Goal: Information Seeking & Learning: Learn about a topic

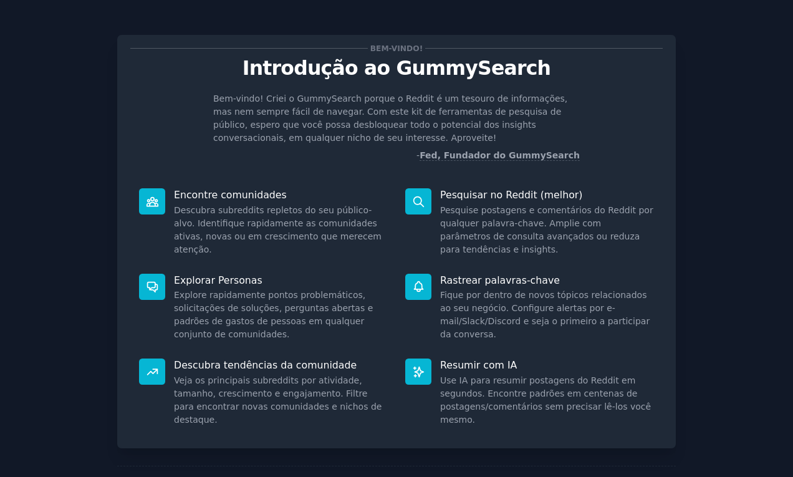
scroll to position [64, 0]
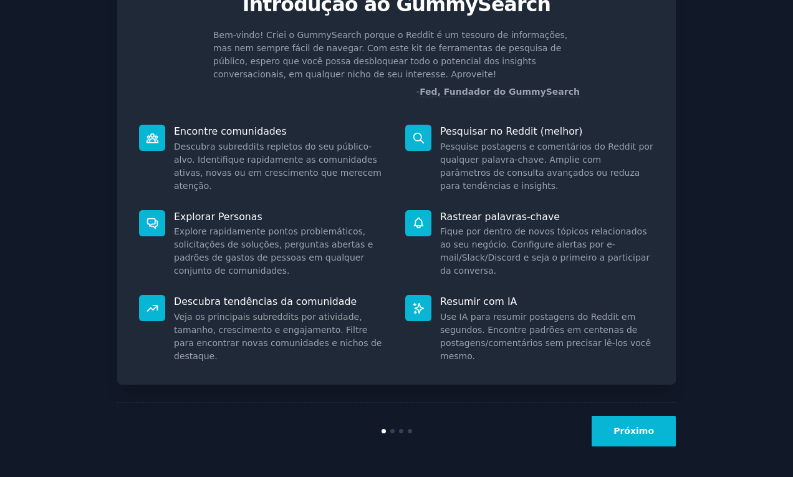
click at [672, 388] on div "Bem-vindo! Introdução ao GummySearch Bem-vindo! Criei o GummySearch porque o Re…" at bounding box center [396, 207] width 559 height 506
click at [650, 431] on font "Próximo" at bounding box center [634, 431] width 41 height 10
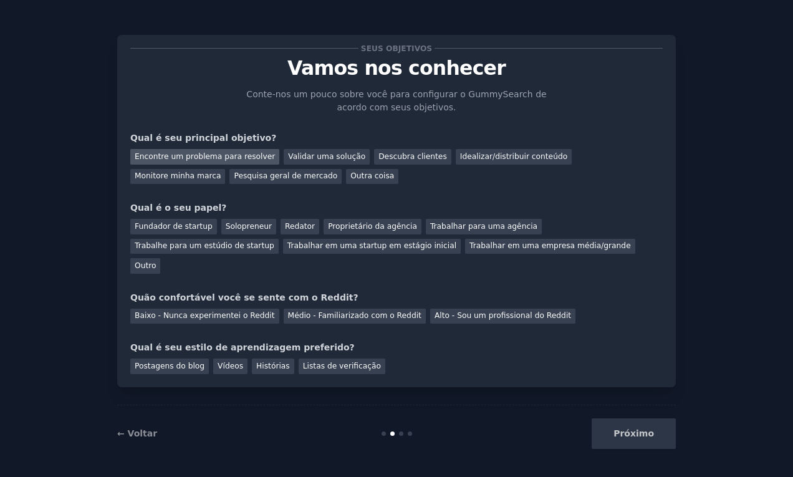
click at [191, 156] on font "Encontre um problema para resolver" at bounding box center [205, 156] width 140 height 9
click at [379, 158] on font "Descubra clientes" at bounding box center [413, 156] width 69 height 9
click at [223, 155] on font "Encontre um problema para resolver" at bounding box center [205, 156] width 140 height 9
click at [229, 170] on div "Pesquisa geral de mercado" at bounding box center [285, 177] width 112 height 16
click at [201, 160] on font "Encontre um problema para resolver" at bounding box center [205, 156] width 140 height 9
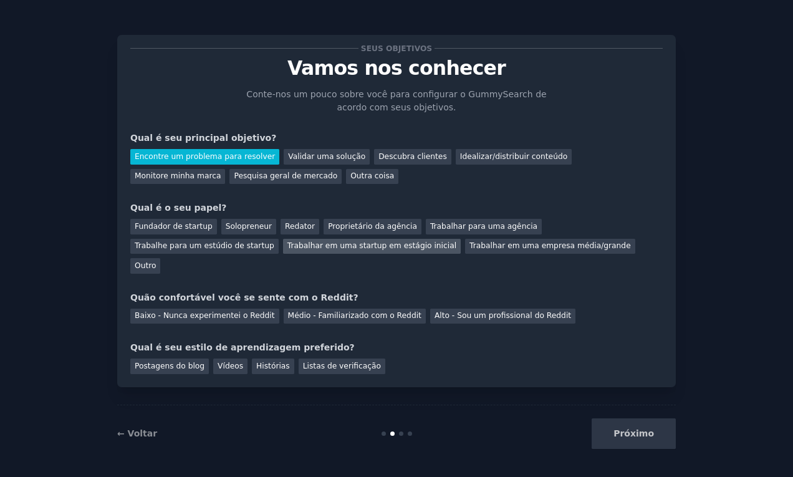
click at [287, 244] on font "Trabalhar em uma startup em estágio inicial" at bounding box center [371, 245] width 169 height 9
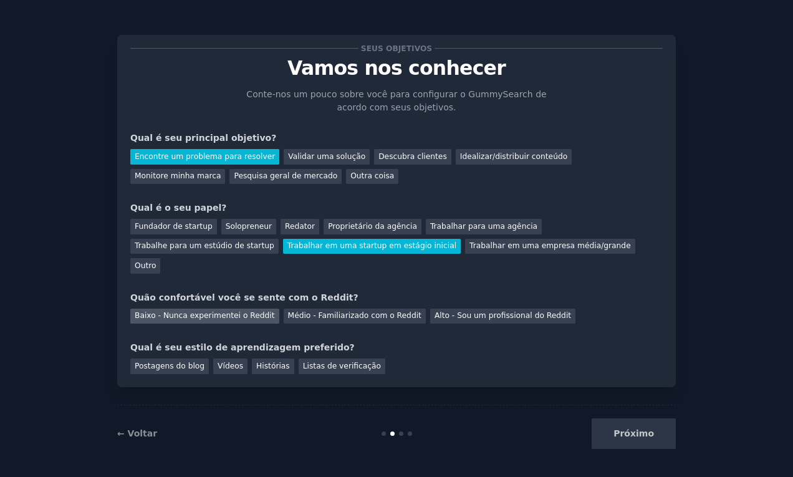
click at [188, 309] on div "Baixo - Nunca experimentei o Reddit" at bounding box center [204, 317] width 149 height 16
click at [229, 354] on div "Seus objetivos Vamos nos conhecer Conte-nos um pouco sobre você para configurar…" at bounding box center [396, 211] width 559 height 352
click at [226, 362] on font "Vídeos" at bounding box center [231, 366] width 26 height 9
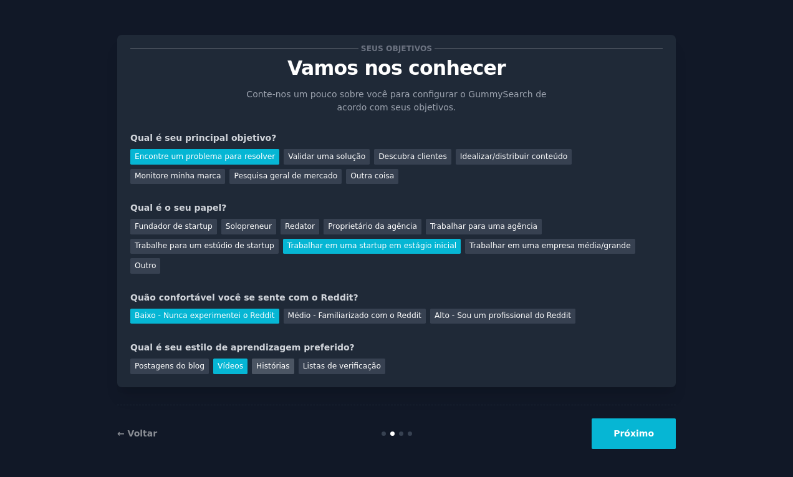
click at [268, 359] on div "Histórias" at bounding box center [273, 367] width 42 height 16
click at [228, 359] on div "Vídeos" at bounding box center [230, 367] width 34 height 16
click at [624, 435] on font "Próximo" at bounding box center [634, 433] width 41 height 10
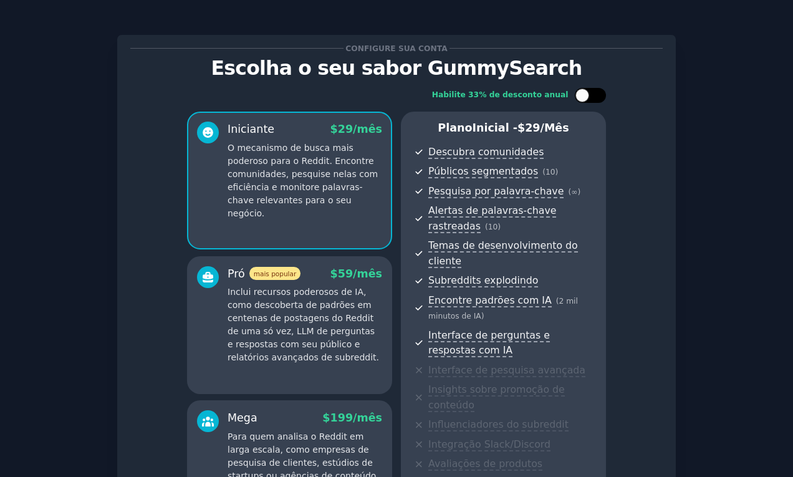
click at [583, 92] on div at bounding box center [583, 96] width 14 height 14
click at [583, 92] on icon at bounding box center [583, 95] width 7 height 7
click at [583, 92] on div at bounding box center [583, 96] width 14 height 14
click at [583, 92] on icon at bounding box center [583, 95] width 7 height 7
click at [581, 92] on div at bounding box center [583, 96] width 14 height 14
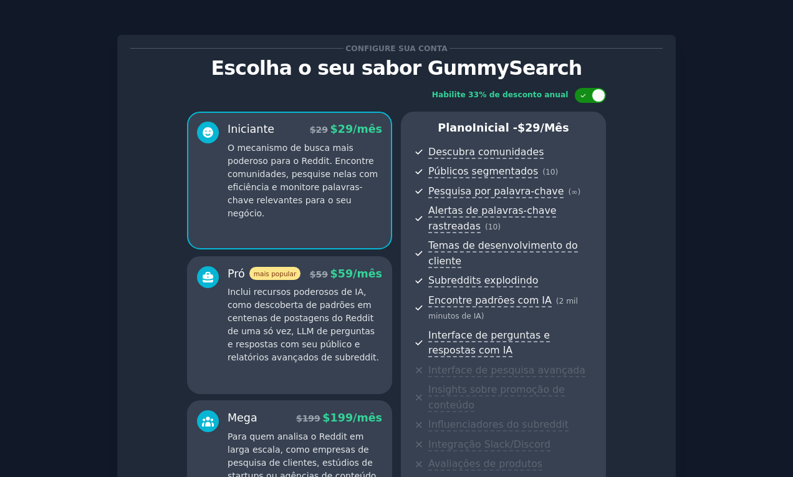
click at [581, 92] on icon at bounding box center [583, 95] width 7 height 7
checkbox input "false"
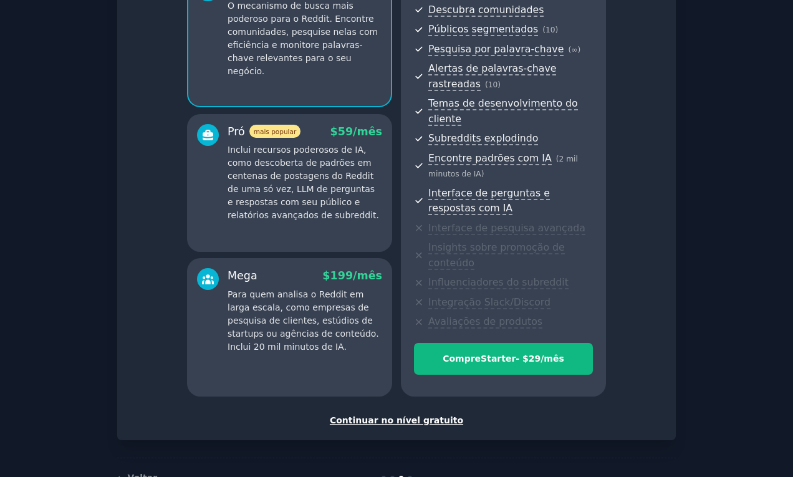
scroll to position [165, 0]
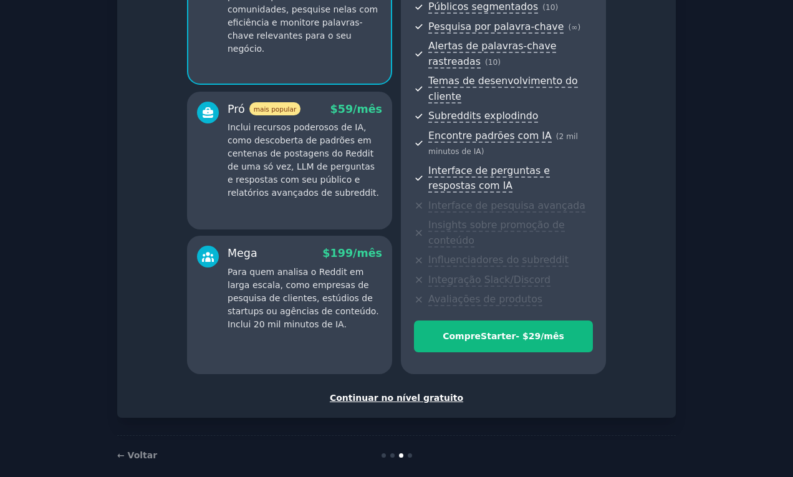
click at [395, 393] on font "Continuar no nível gratuito" at bounding box center [396, 398] width 133 height 10
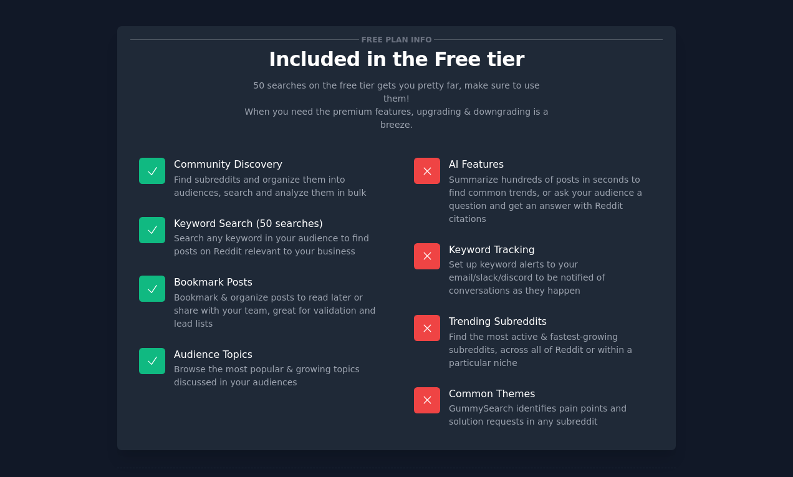
scroll to position [61, 0]
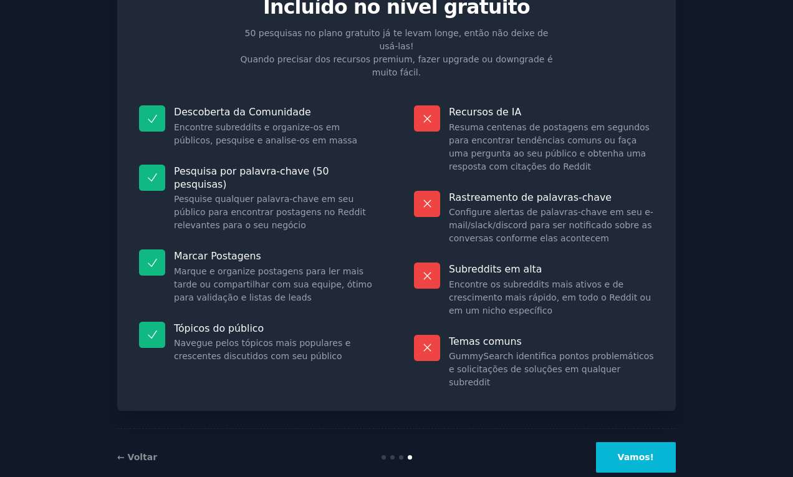
drag, startPoint x: 675, startPoint y: 450, endPoint x: 657, endPoint y: 442, distance: 19.6
click at [674, 449] on div "Informações sobre o plano gratuito Incluído no nível gratuito 50 pesquisas no p…" at bounding box center [396, 220] width 758 height 529
click at [656, 442] on button "Vamos!" at bounding box center [636, 457] width 80 height 31
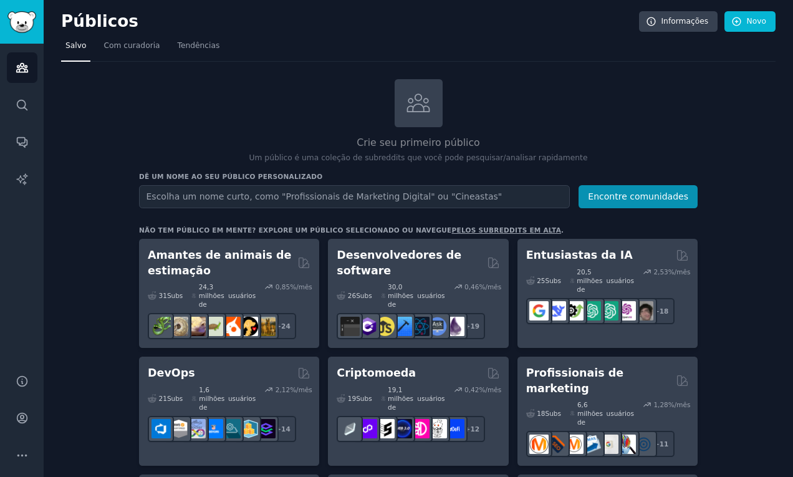
click at [417, 105] on icon at bounding box center [418, 103] width 26 height 26
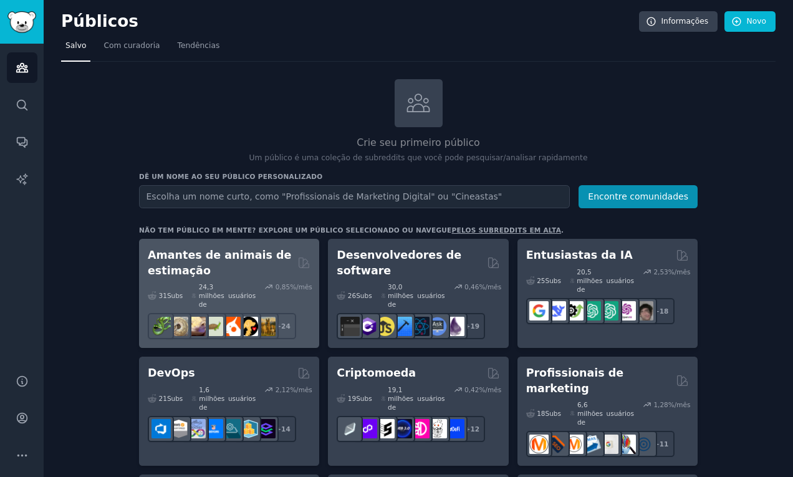
click at [226, 269] on h2 "Amantes de animais de estimação" at bounding box center [220, 263] width 145 height 31
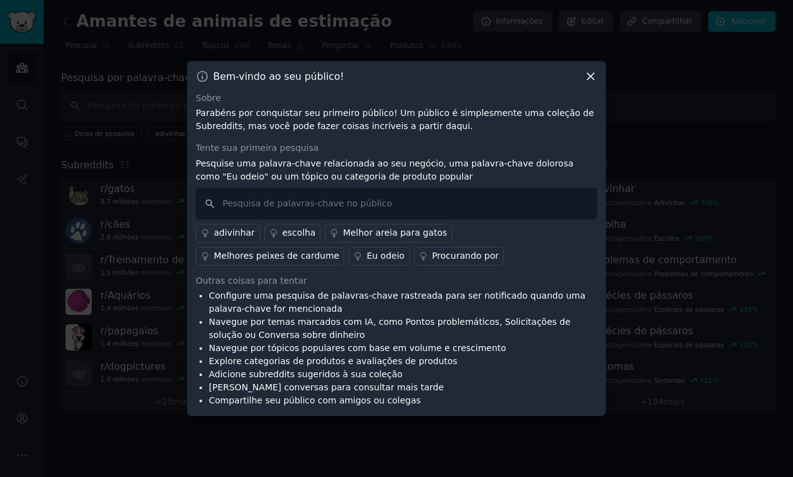
click at [367, 260] on font "Eu odeio" at bounding box center [386, 256] width 38 height 10
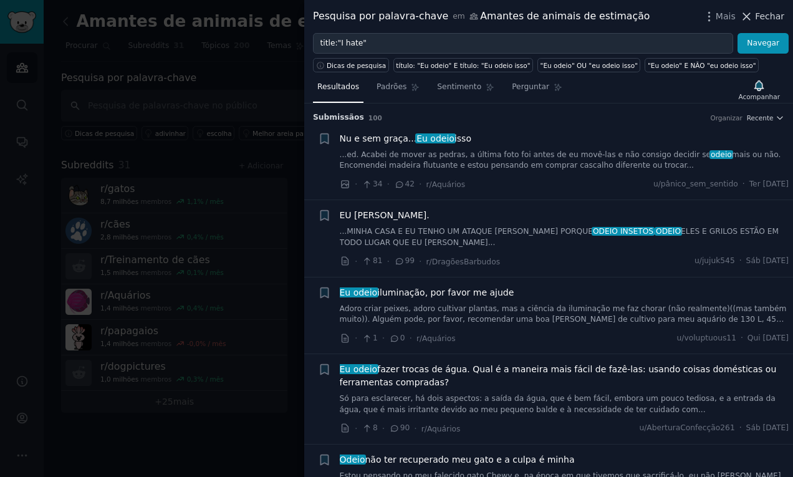
click at [760, 16] on font "Fechar" at bounding box center [769, 16] width 29 height 10
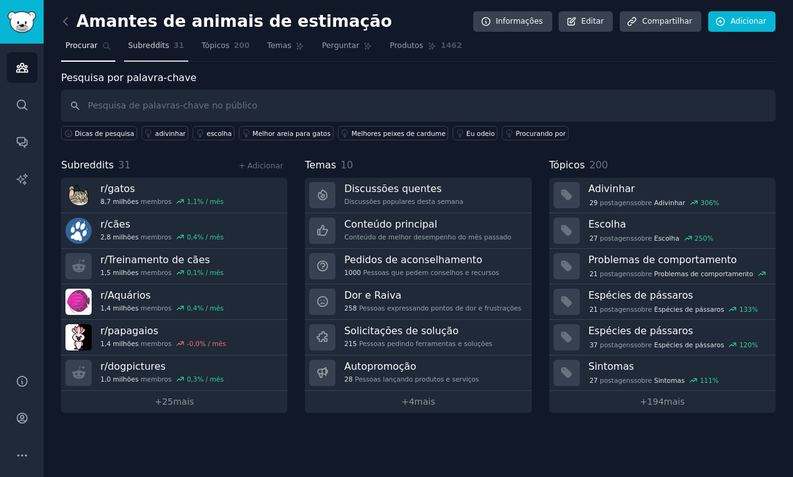
click at [141, 46] on font "Subreddits" at bounding box center [148, 45] width 41 height 9
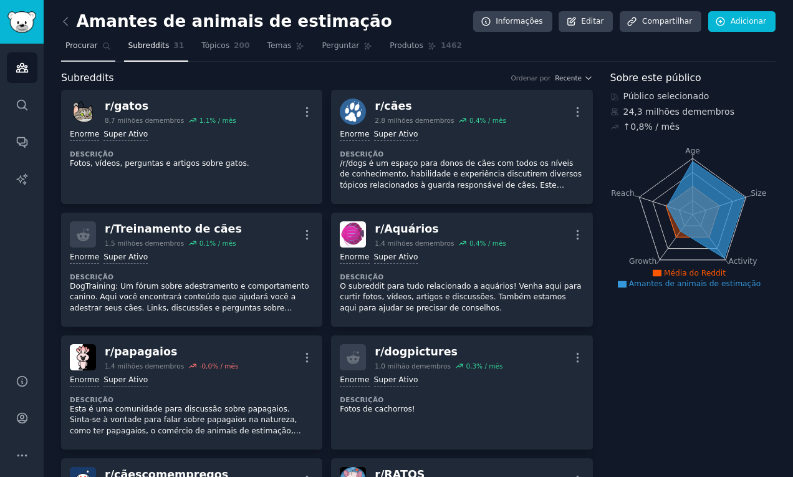
click at [79, 41] on font "Procurar" at bounding box center [81, 45] width 32 height 9
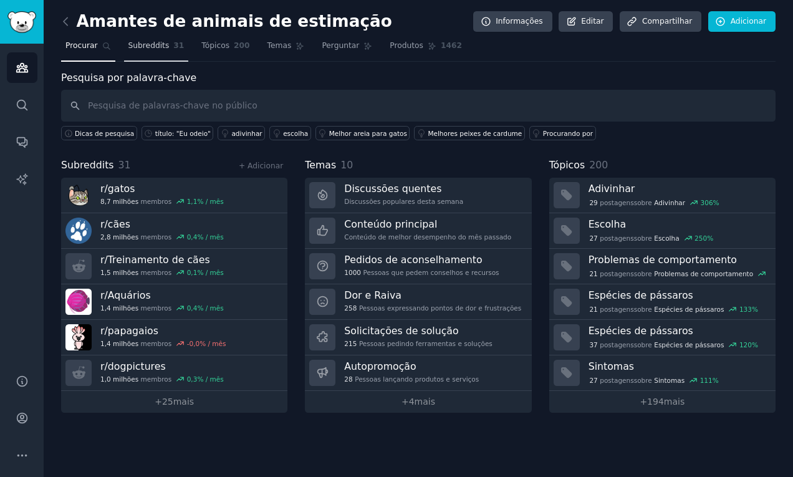
click at [144, 47] on font "Subreddits" at bounding box center [148, 45] width 41 height 9
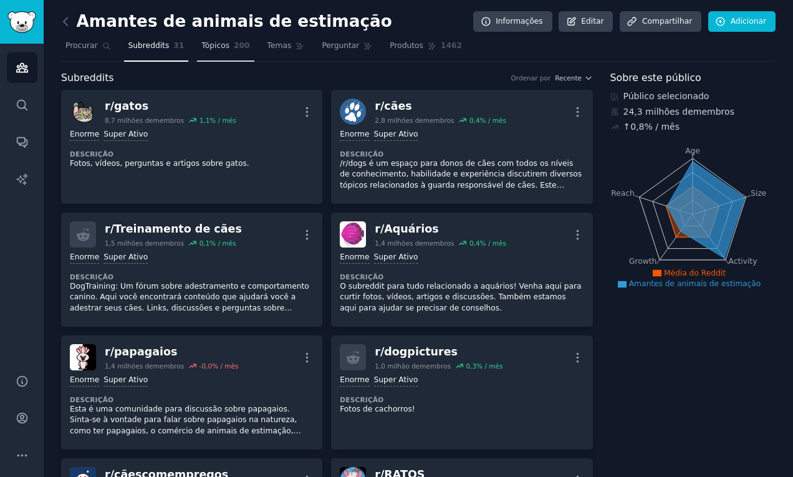
click at [210, 52] on link "Tópicos 200" at bounding box center [225, 49] width 57 height 26
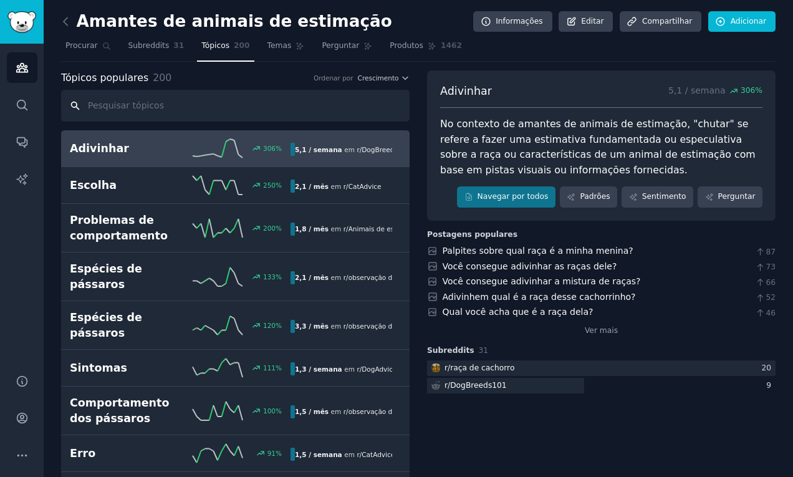
click at [138, 115] on input "text" at bounding box center [235, 106] width 349 height 32
click at [268, 54] on link "Temas" at bounding box center [286, 49] width 46 height 26
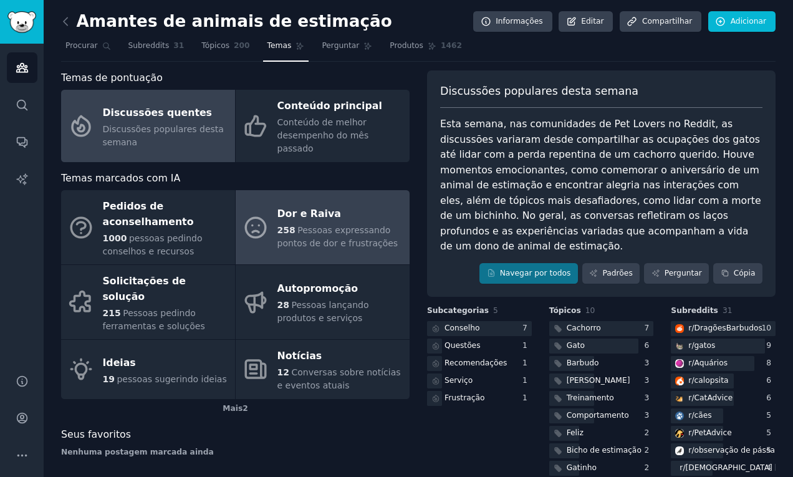
click at [321, 225] on font "Pessoas expressando pontos de dor e frustrações" at bounding box center [338, 236] width 121 height 23
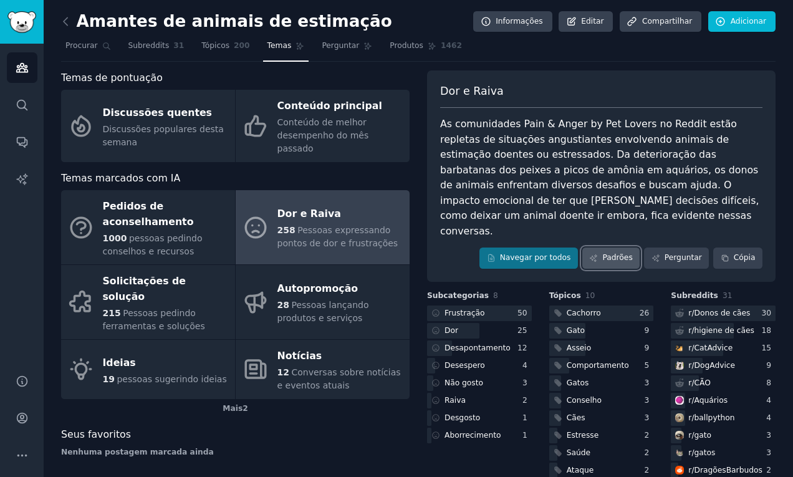
click at [611, 253] on font "Padrões" at bounding box center [617, 257] width 30 height 9
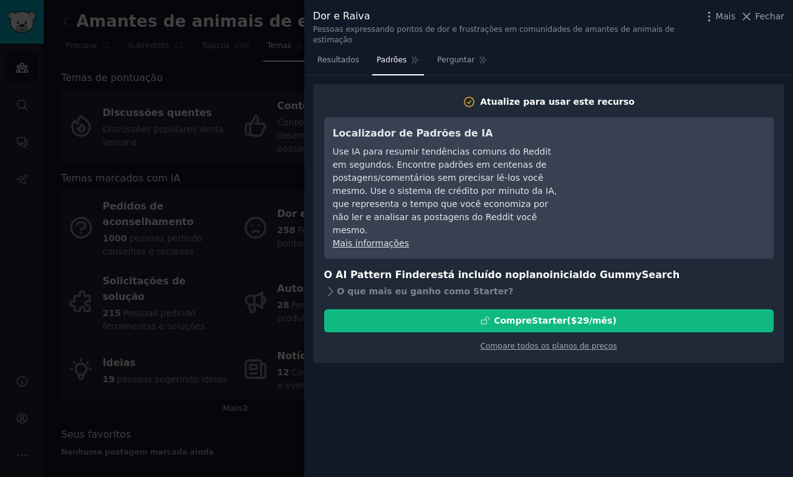
click at [284, 85] on div at bounding box center [396, 238] width 793 height 477
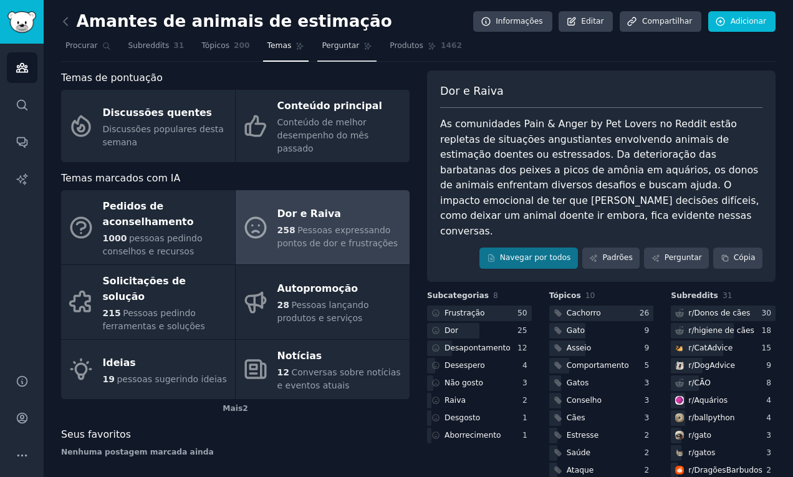
click at [325, 56] on link "Perguntar" at bounding box center [346, 49] width 59 height 26
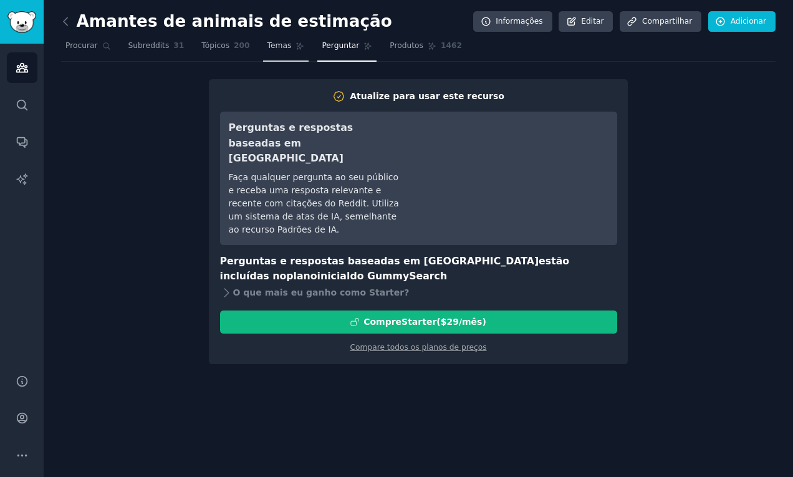
click at [273, 50] on font "Temas" at bounding box center [280, 45] width 24 height 9
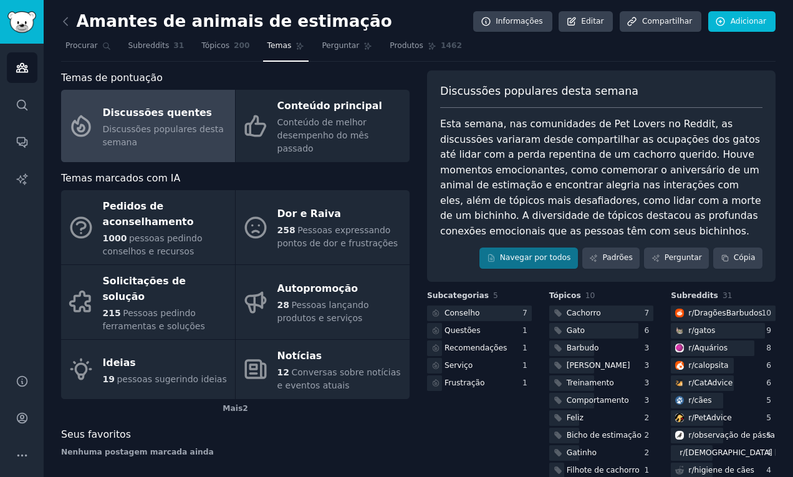
click at [154, 124] on font "Discussões populares desta semana" at bounding box center [163, 135] width 121 height 23
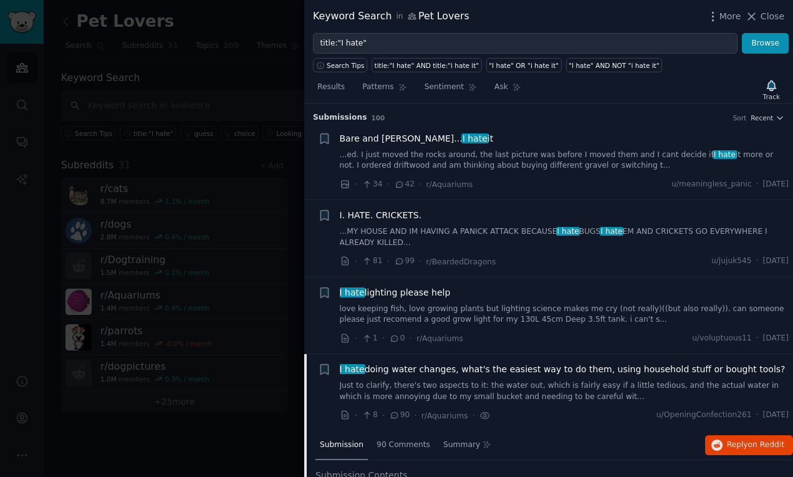
click at [470, 385] on link "Just to clarify, there's two aspects to it: the water out, which is fairly easy…" at bounding box center [565, 391] width 450 height 22
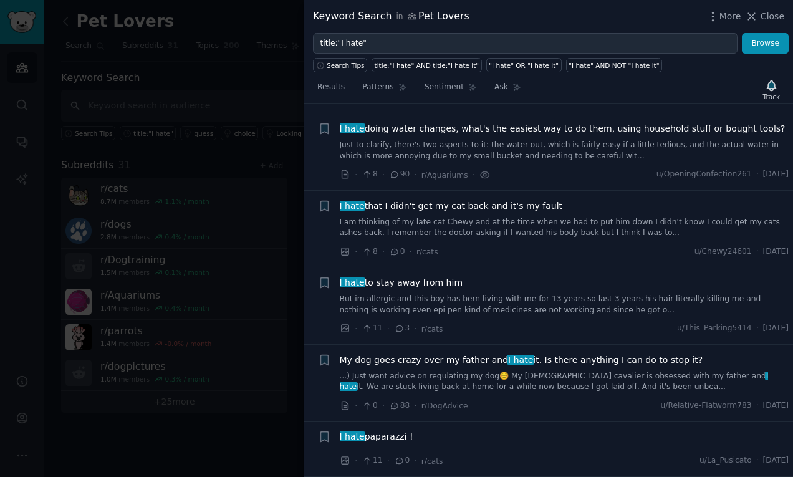
scroll to position [251, 0]
